Goal: Navigation & Orientation: Find specific page/section

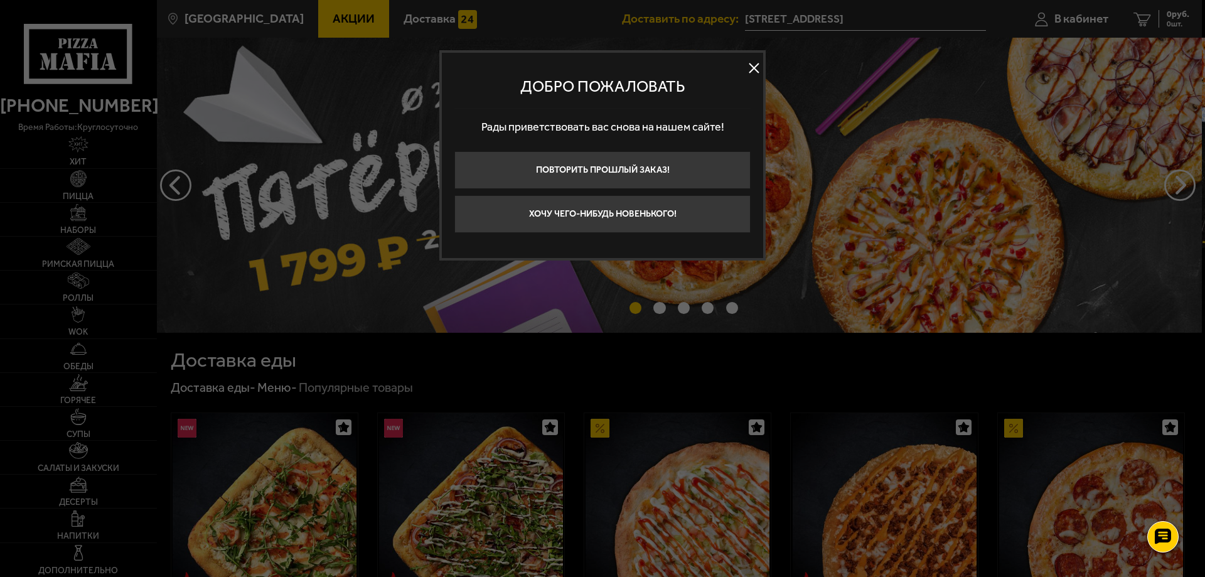
click at [749, 72] on button at bounding box center [754, 68] width 19 height 19
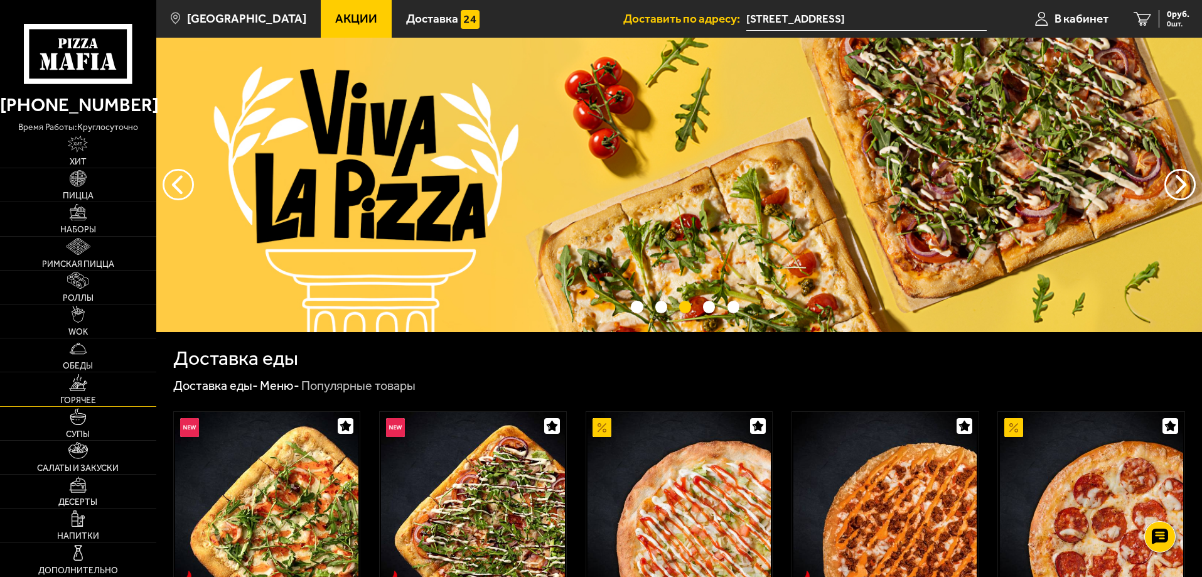
click at [100, 398] on link "Горячее" at bounding box center [78, 388] width 156 height 33
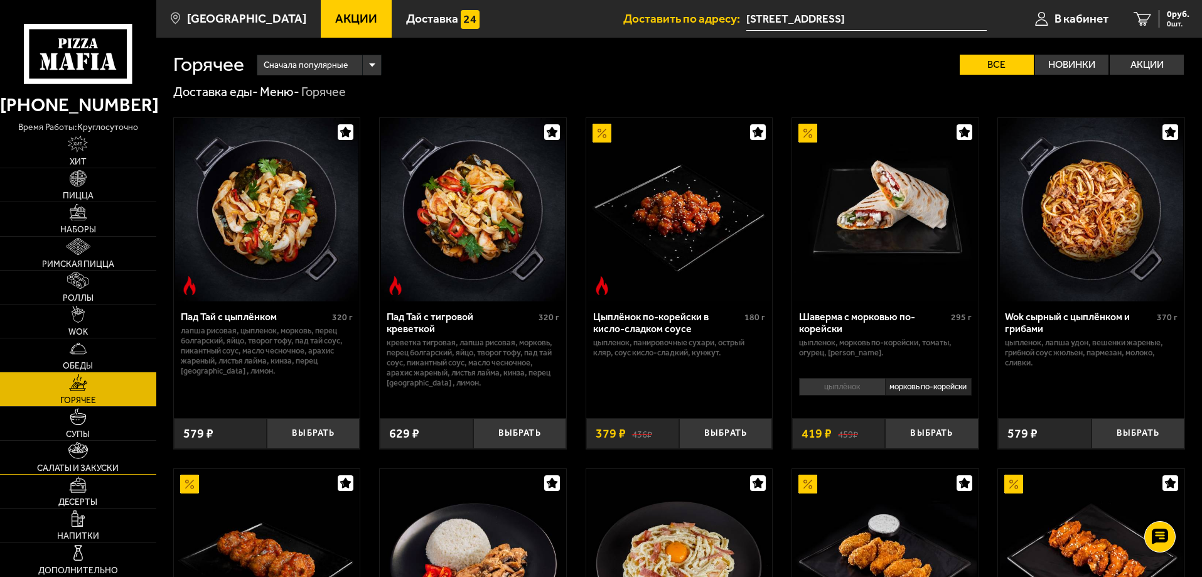
click at [75, 459] on img at bounding box center [77, 450] width 19 height 17
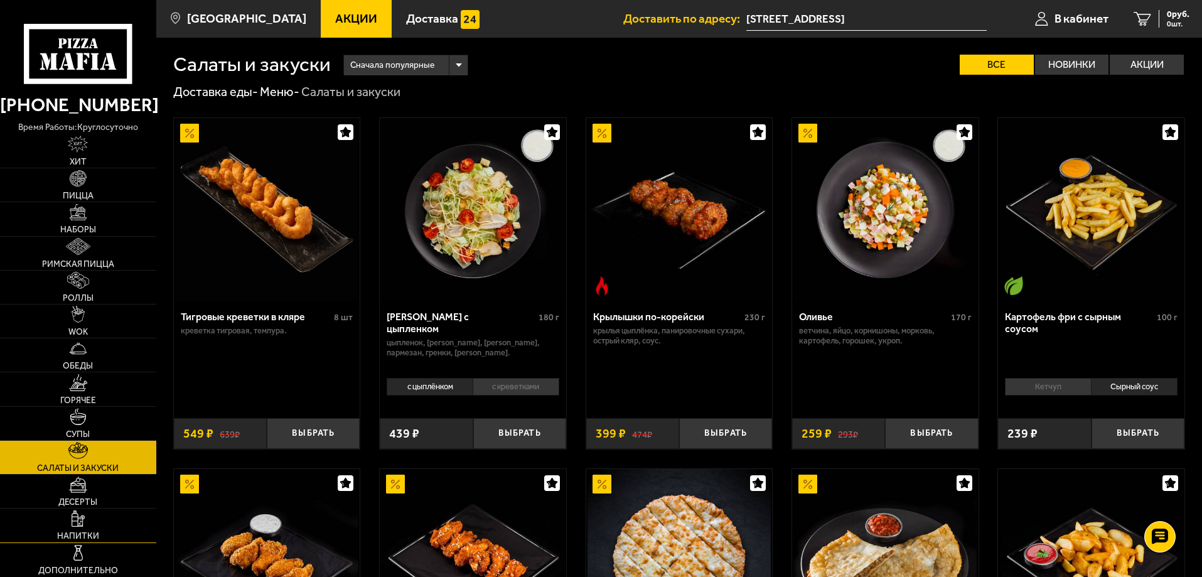
scroll to position [126, 0]
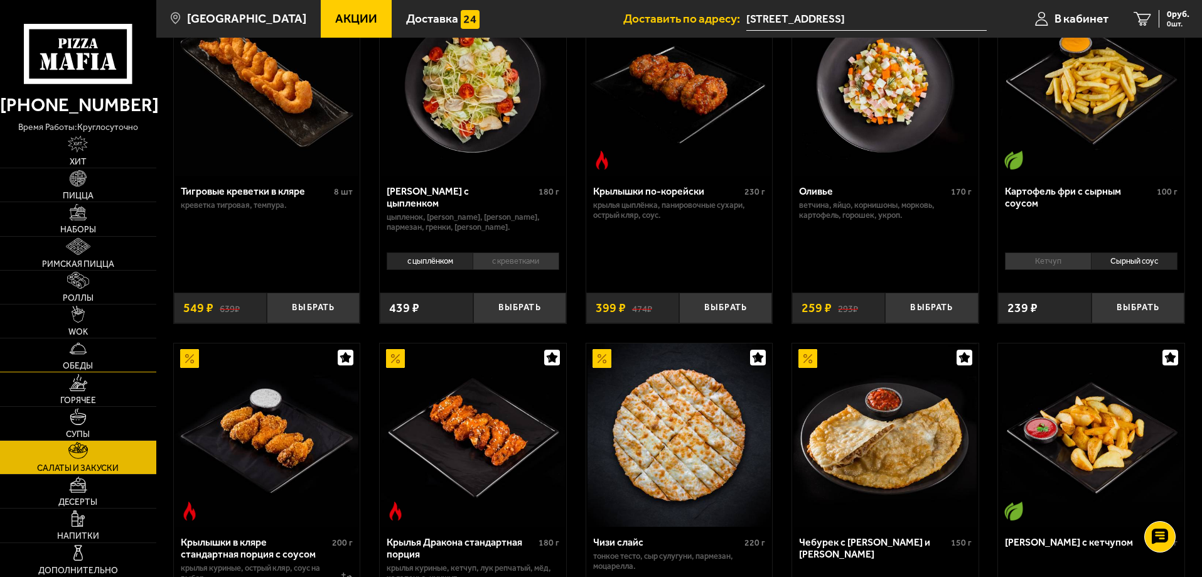
click at [84, 358] on link "Обеды" at bounding box center [78, 354] width 156 height 33
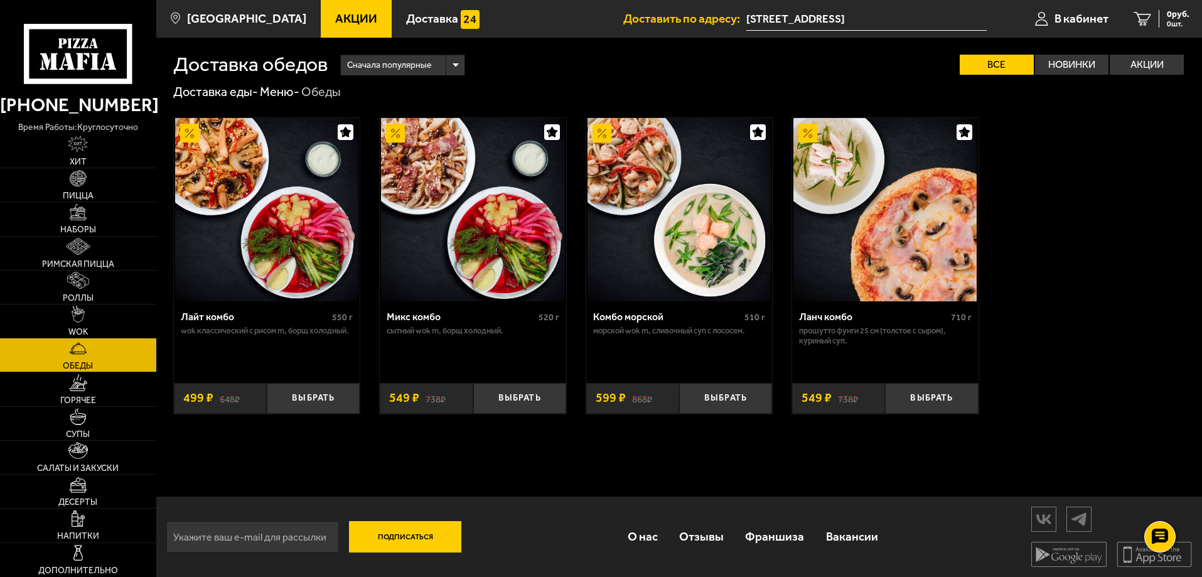
click at [659, 219] on img at bounding box center [679, 209] width 183 height 183
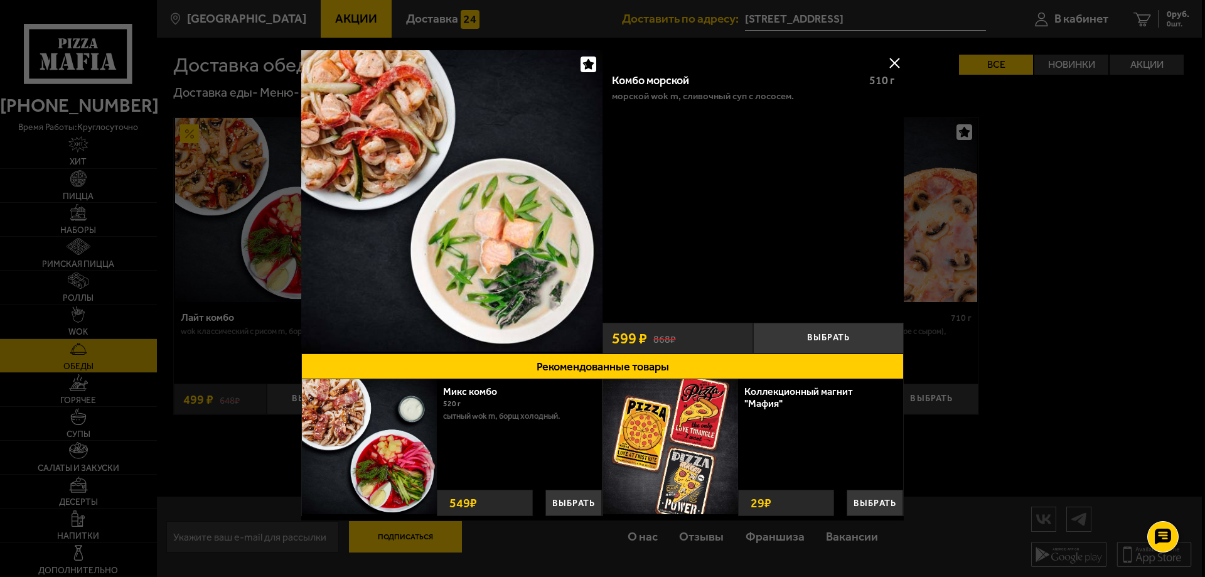
click at [890, 62] on button at bounding box center [894, 62] width 19 height 19
